Goal: Check status: Check status

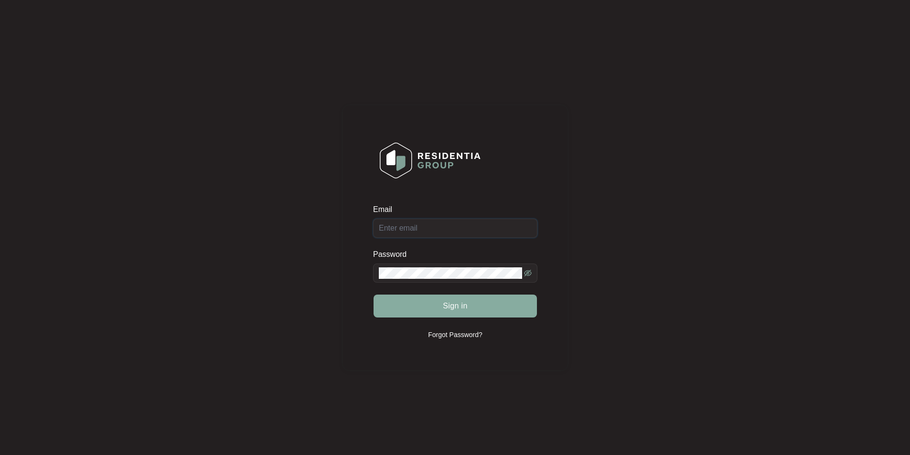
type input "[EMAIL_ADDRESS][DOMAIN_NAME]"
click at [472, 300] on button "Sign in" at bounding box center [455, 306] width 163 height 23
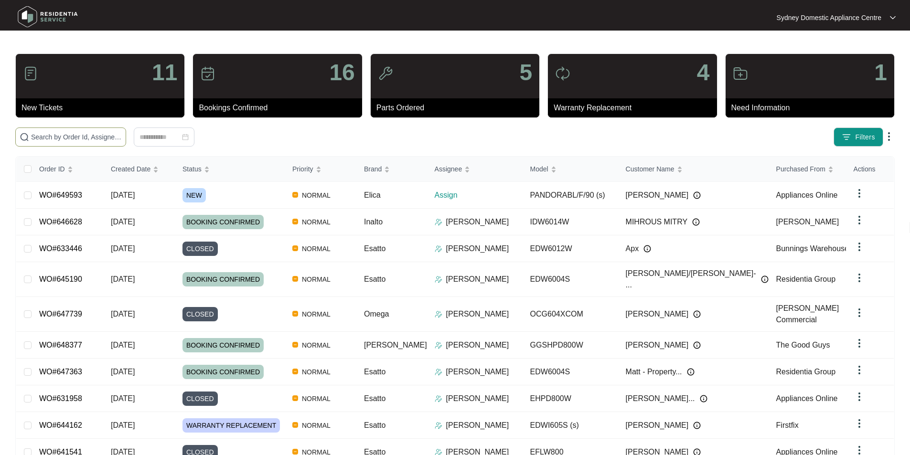
click at [122, 139] on input "text" at bounding box center [76, 137] width 91 height 11
paste input "649593"
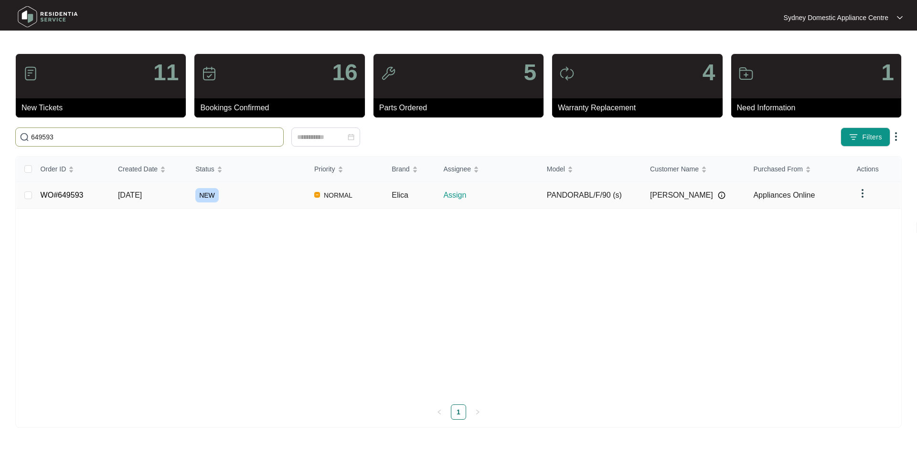
type input "649593"
click at [88, 199] on td "WO#649593" at bounding box center [71, 195] width 77 height 27
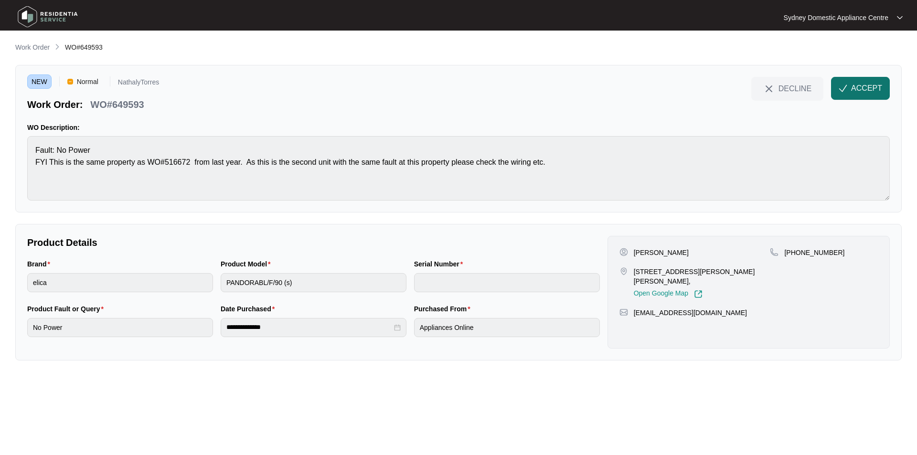
click at [875, 83] on span "ACCEPT" at bounding box center [867, 88] width 31 height 11
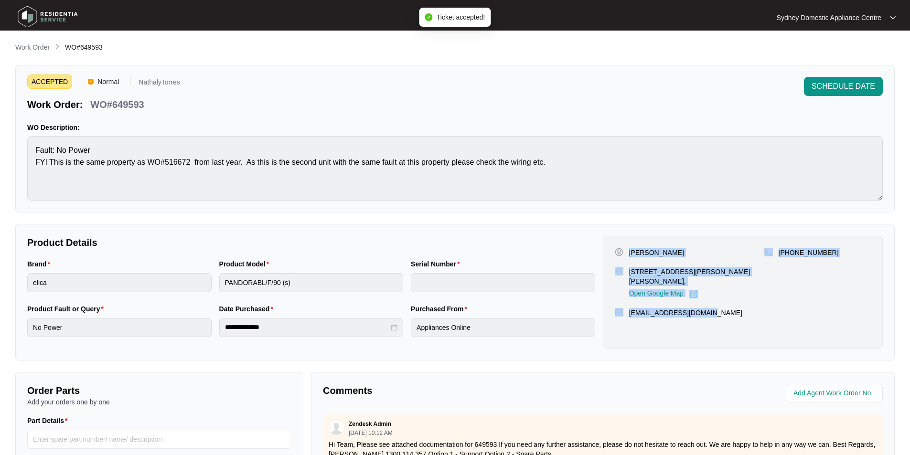
drag, startPoint x: 714, startPoint y: 317, endPoint x: 629, endPoint y: 249, distance: 109.1
click at [629, 249] on div "[PERSON_NAME] [STREET_ADDRESS][PERSON_NAME][PERSON_NAME], Open Google Map [PHON…" at bounding box center [743, 292] width 280 height 113
copy div "[PERSON_NAME] [STREET_ADDRESS][PERSON_NAME][PERSON_NAME], Open Google Map [PHON…"
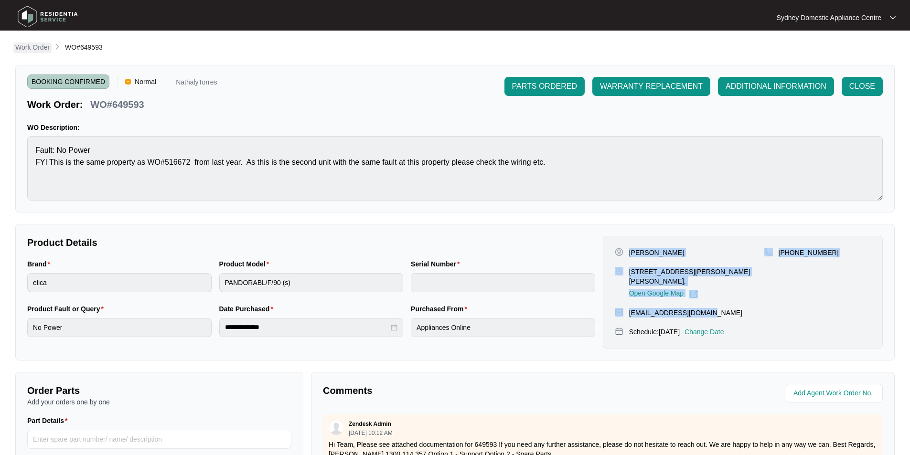
click at [32, 48] on p "Work Order" at bounding box center [32, 48] width 34 height 10
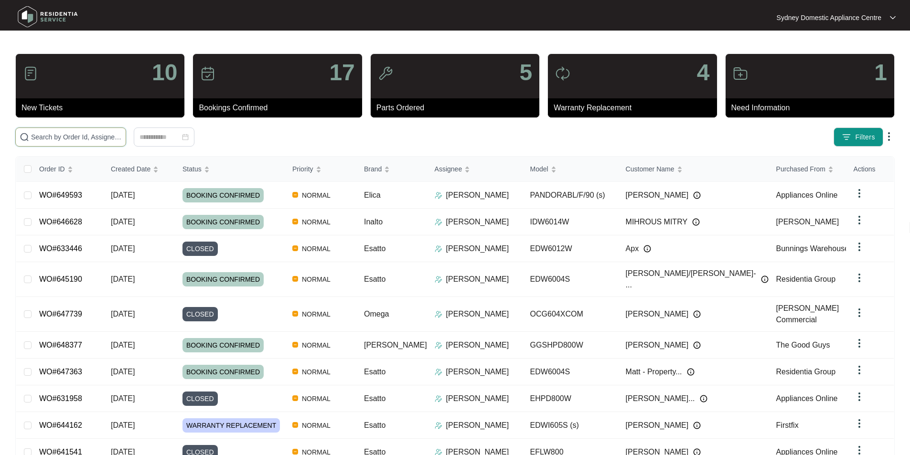
click at [122, 138] on input "text" at bounding box center [76, 137] width 91 height 11
paste input "647739"
type input "647739"
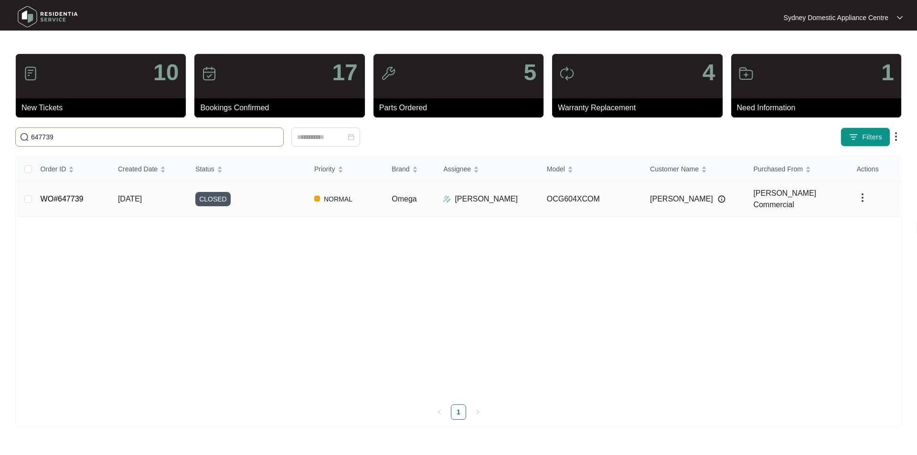
click at [70, 195] on link "WO#647739" at bounding box center [62, 199] width 43 height 8
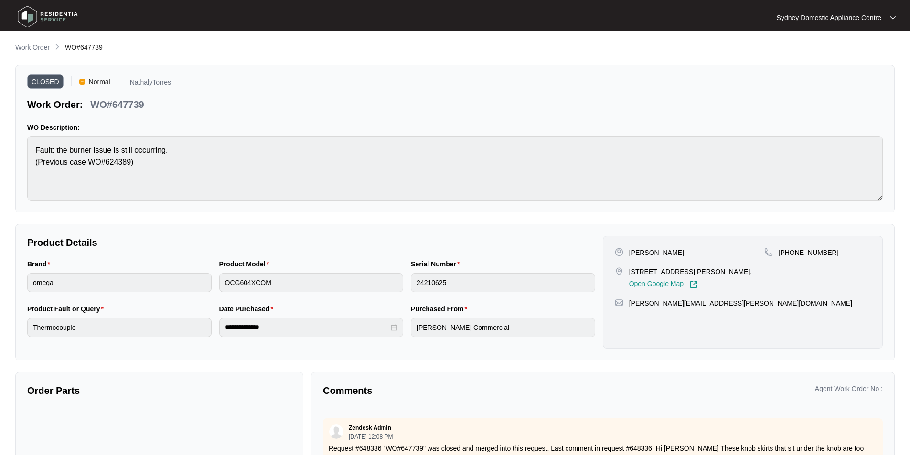
click at [130, 105] on p "WO#647739" at bounding box center [117, 104] width 54 height 13
copy p "647739"
